Goal: Book appointment/travel/reservation

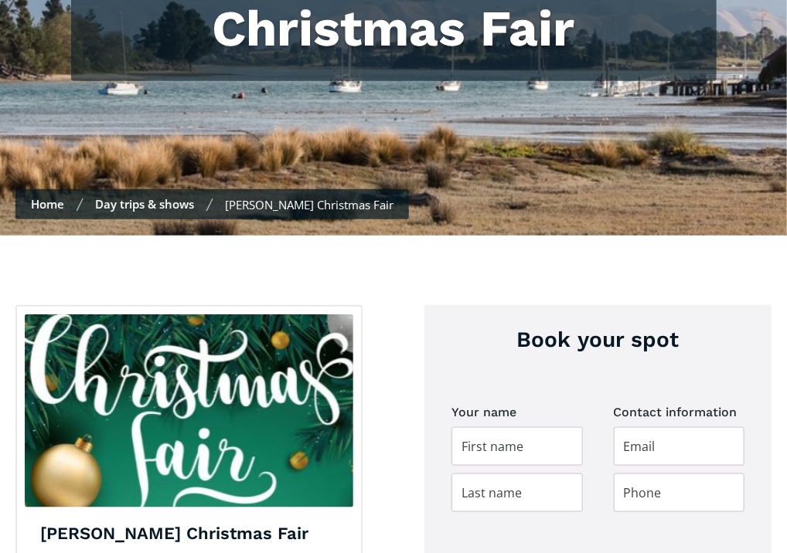
scroll to position [464, 0]
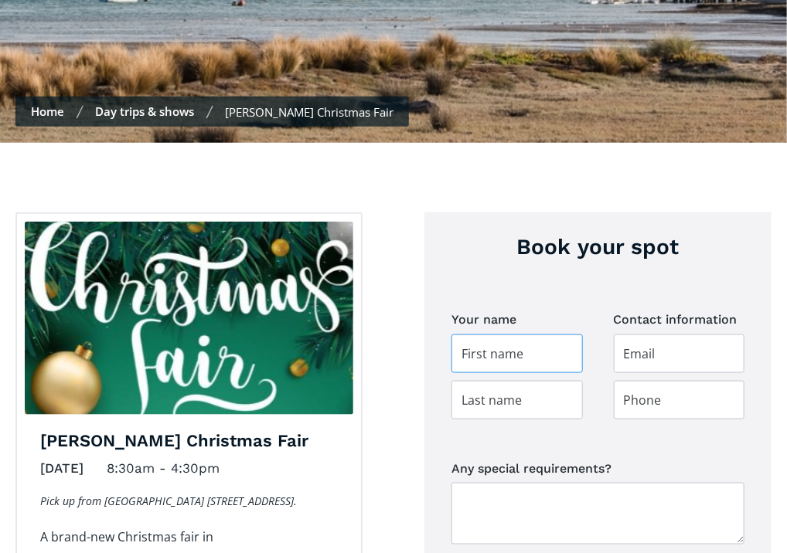
click at [492, 335] on input "Day trip booking" at bounding box center [516, 354] width 131 height 39
type input "Valerie"
type input "Cowan"
type input "otterval@gmail.com"
type input "+64212648882"
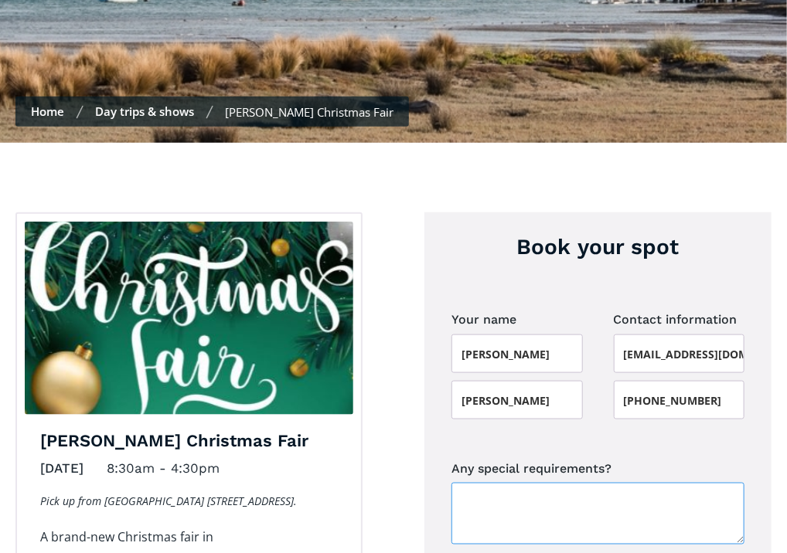
click at [481, 483] on textarea "Any special requirements?" at bounding box center [597, 514] width 293 height 62
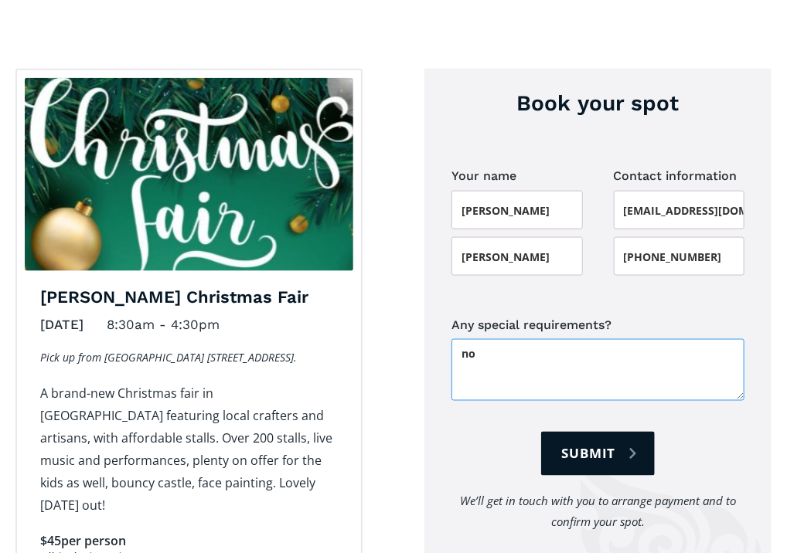
scroll to position [618, 0]
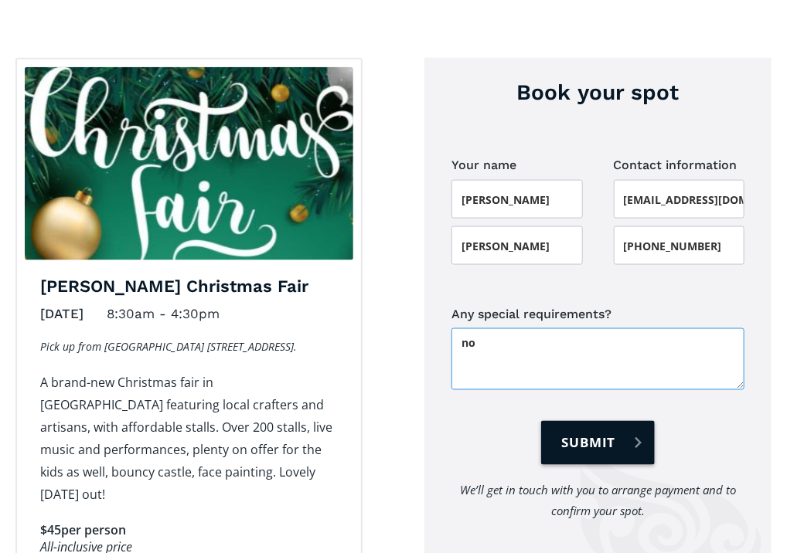
type textarea "no"
click at [589, 421] on input "Submit" at bounding box center [597, 443] width 113 height 44
type input "Please wait..."
